Goal: Find specific page/section: Find specific page/section

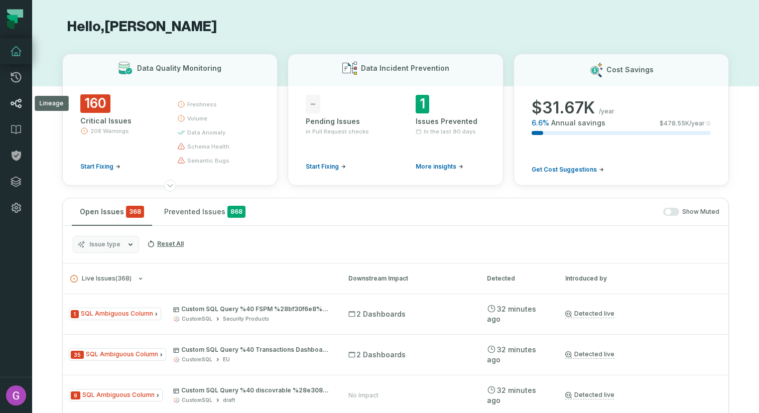
click at [16, 108] on icon at bounding box center [16, 103] width 12 height 12
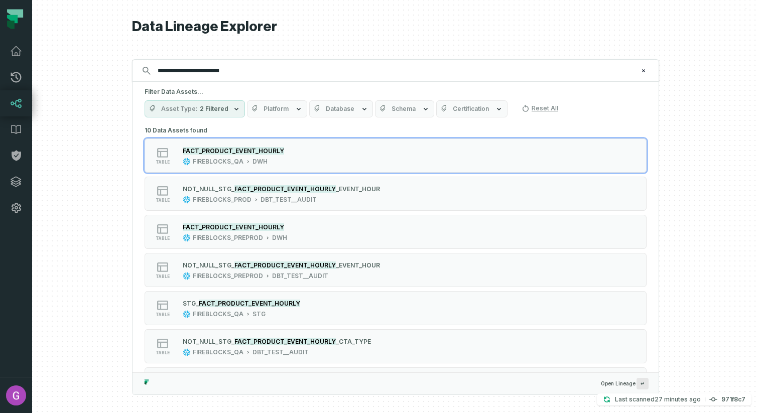
type input "**********"
click at [271, 128] on div "10 Data Assets found table FACT_PRODUCT_EVENT_HOURLY FIREBLOCKS_QA DWH table NO…" at bounding box center [396, 326] width 502 height 406
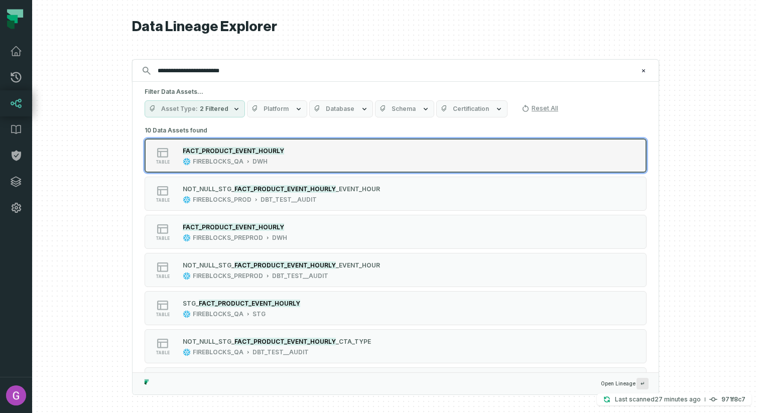
click at [270, 152] on mark "FACT_PRODUCT_EVENT_HOURLY" at bounding box center [233, 151] width 101 height 8
